Goal: Book appointment/travel/reservation

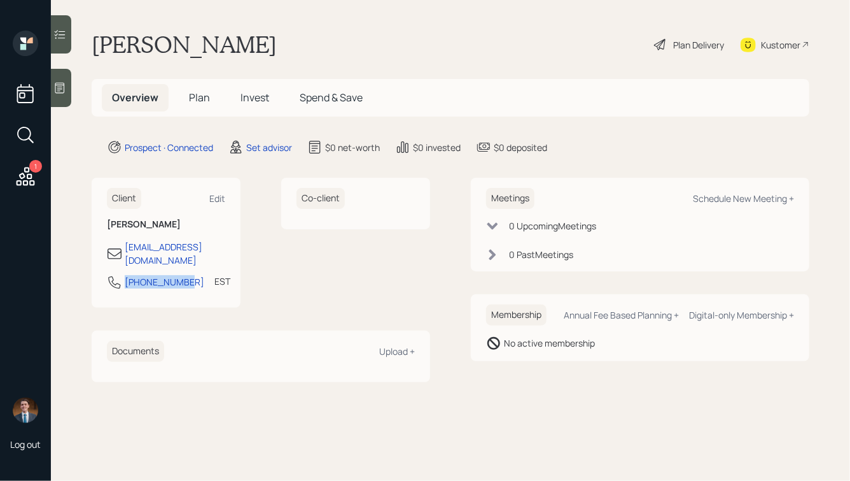
drag, startPoint x: 186, startPoint y: 275, endPoint x: 120, endPoint y: 275, distance: 65.6
click at [120, 275] on div "[PHONE_NUMBER] EST Currently 4:20 PM" at bounding box center [166, 285] width 118 height 23
copy div "[PHONE_NUMBER]"
click at [700, 207] on div "Meetings Schedule New Meeting +" at bounding box center [640, 198] width 308 height 21
click at [710, 198] on div "Schedule New Meeting +" at bounding box center [743, 198] width 101 height 12
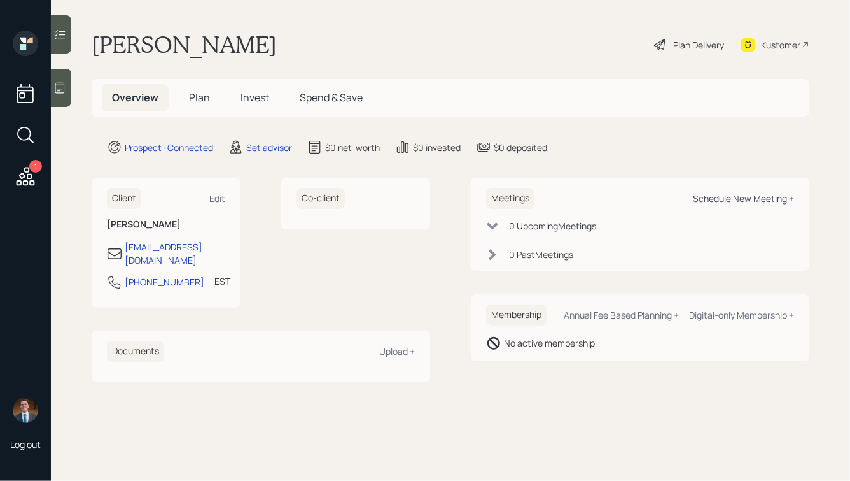
select select "round-[PERSON_NAME]"
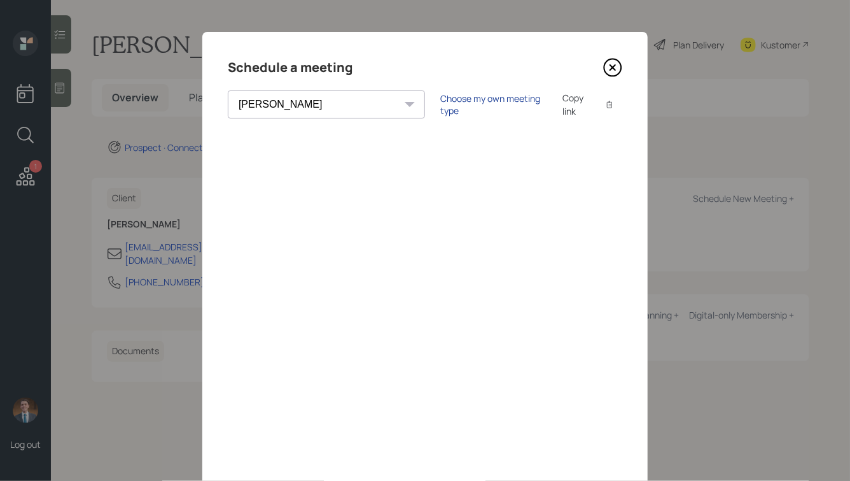
click at [440, 103] on div "Choose my own meeting type" at bounding box center [493, 104] width 107 height 24
